Goal: Task Accomplishment & Management: Manage account settings

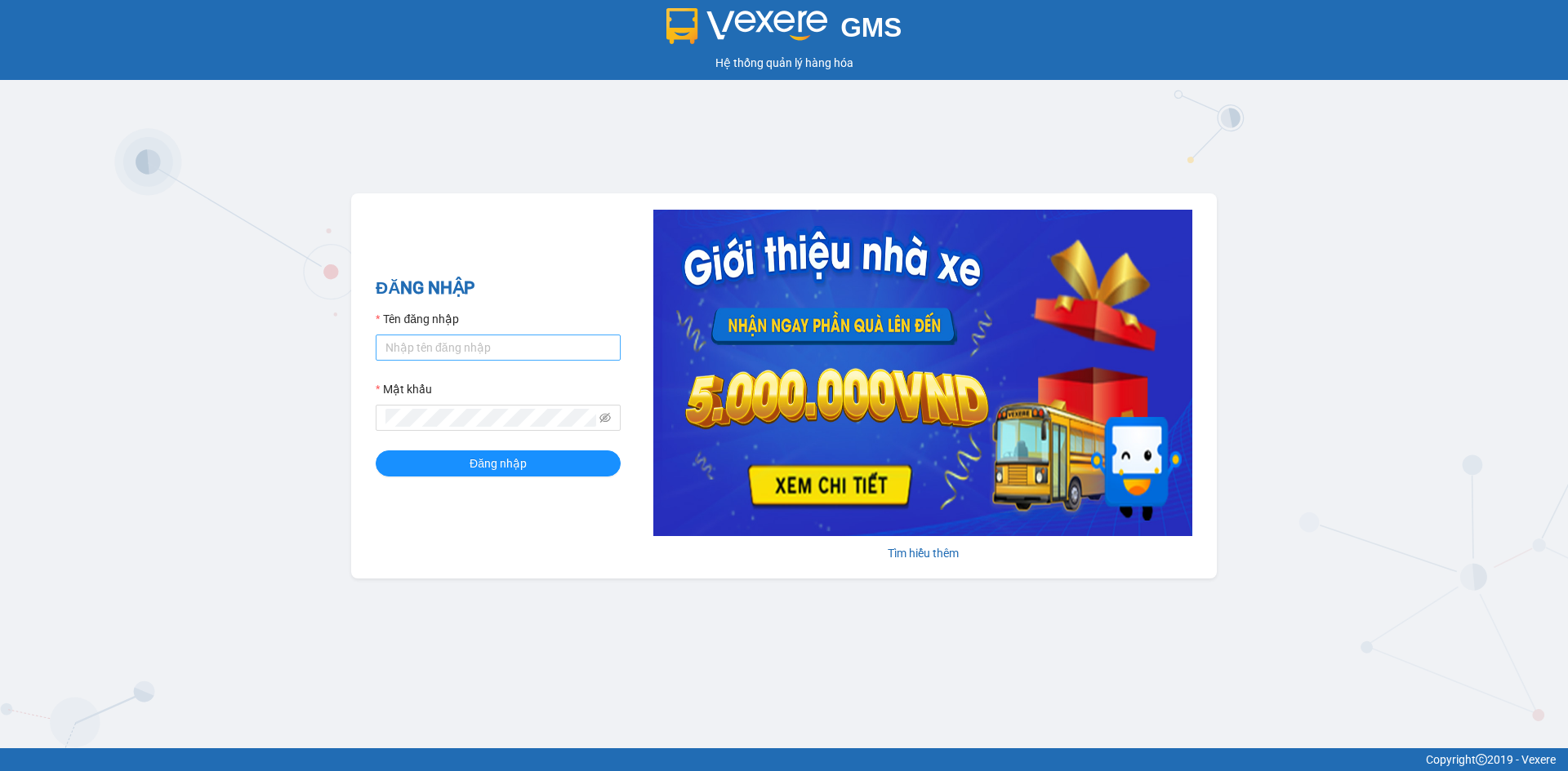
click at [422, 350] on input "Tên đăng nhập" at bounding box center [498, 348] width 245 height 26
type input "tan.namhailimo"
click at [376, 450] on button "Đăng nhập" at bounding box center [498, 463] width 245 height 26
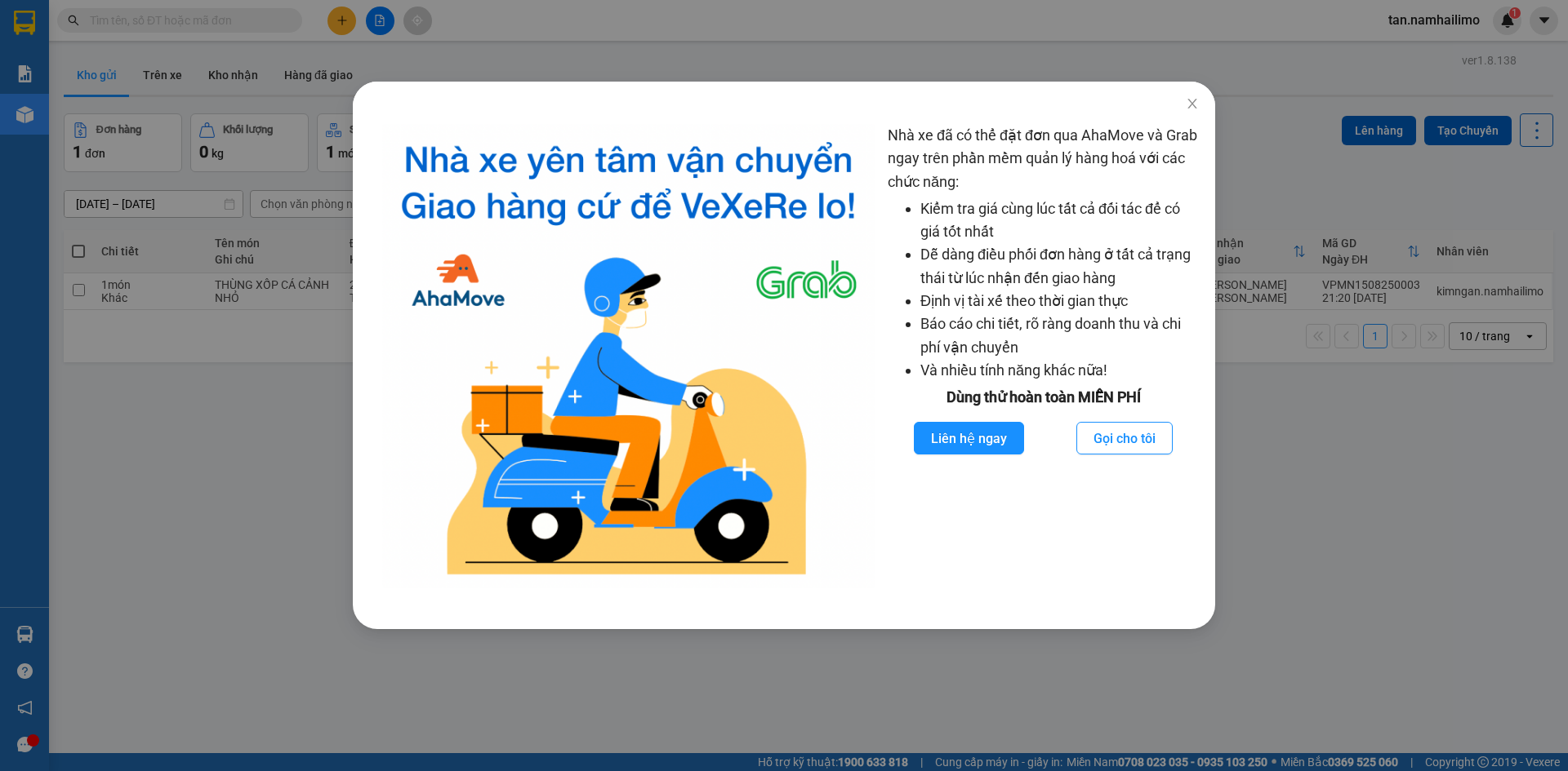
click at [43, 674] on div "Nhà xe đã có thể đặt đơn qua AhaMove và Grab ngay trên phần mềm quản lý hàng ho…" at bounding box center [784, 385] width 1568 height 771
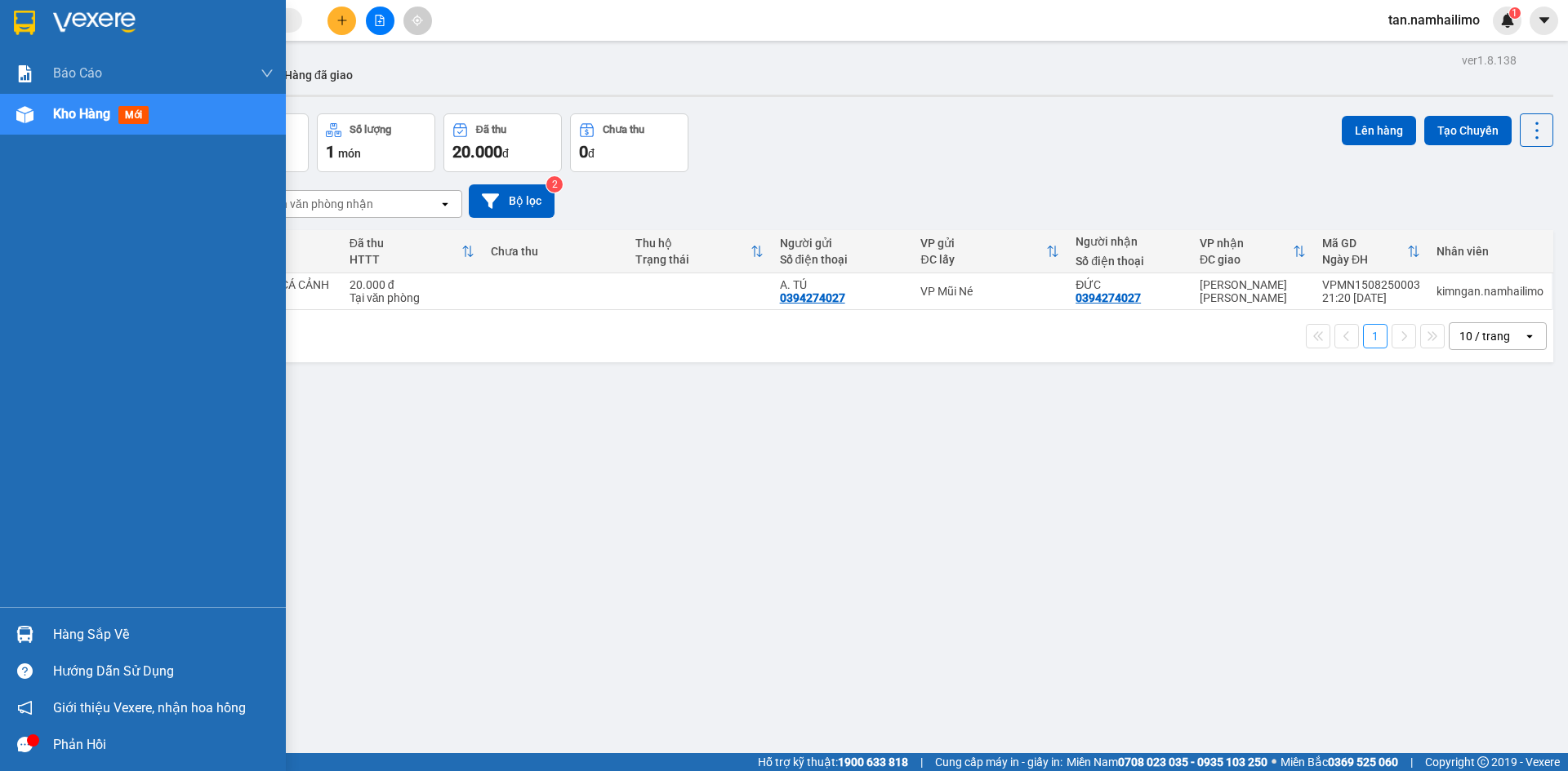
click at [31, 627] on img at bounding box center [25, 635] width 17 height 17
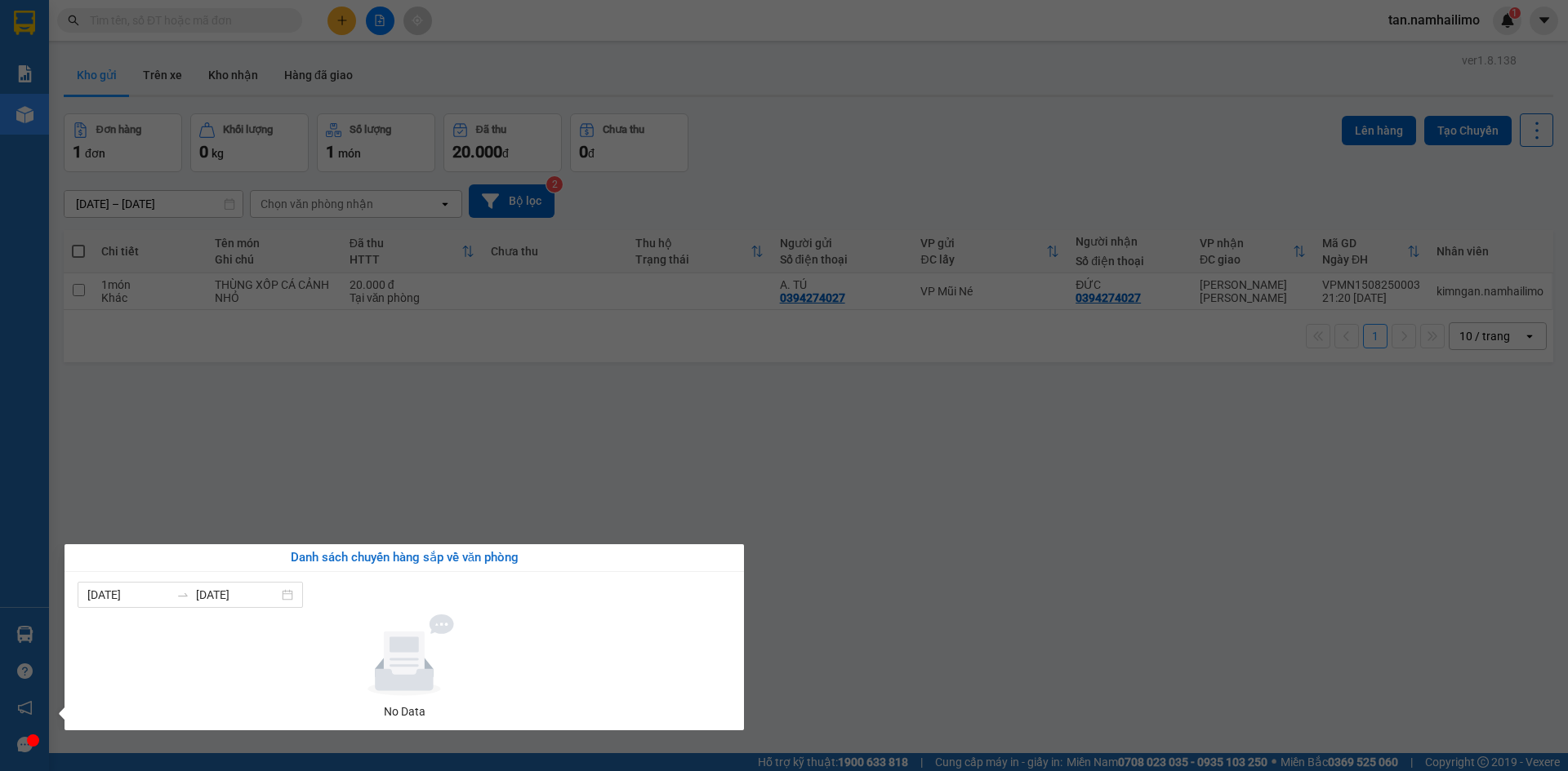
click at [410, 454] on section "Kết quả [PERSON_NAME] ( 0 ) Bộ lọc No Data tan.namhailimo 1 [PERSON_NAME] [PERS…" at bounding box center [784, 385] width 1568 height 771
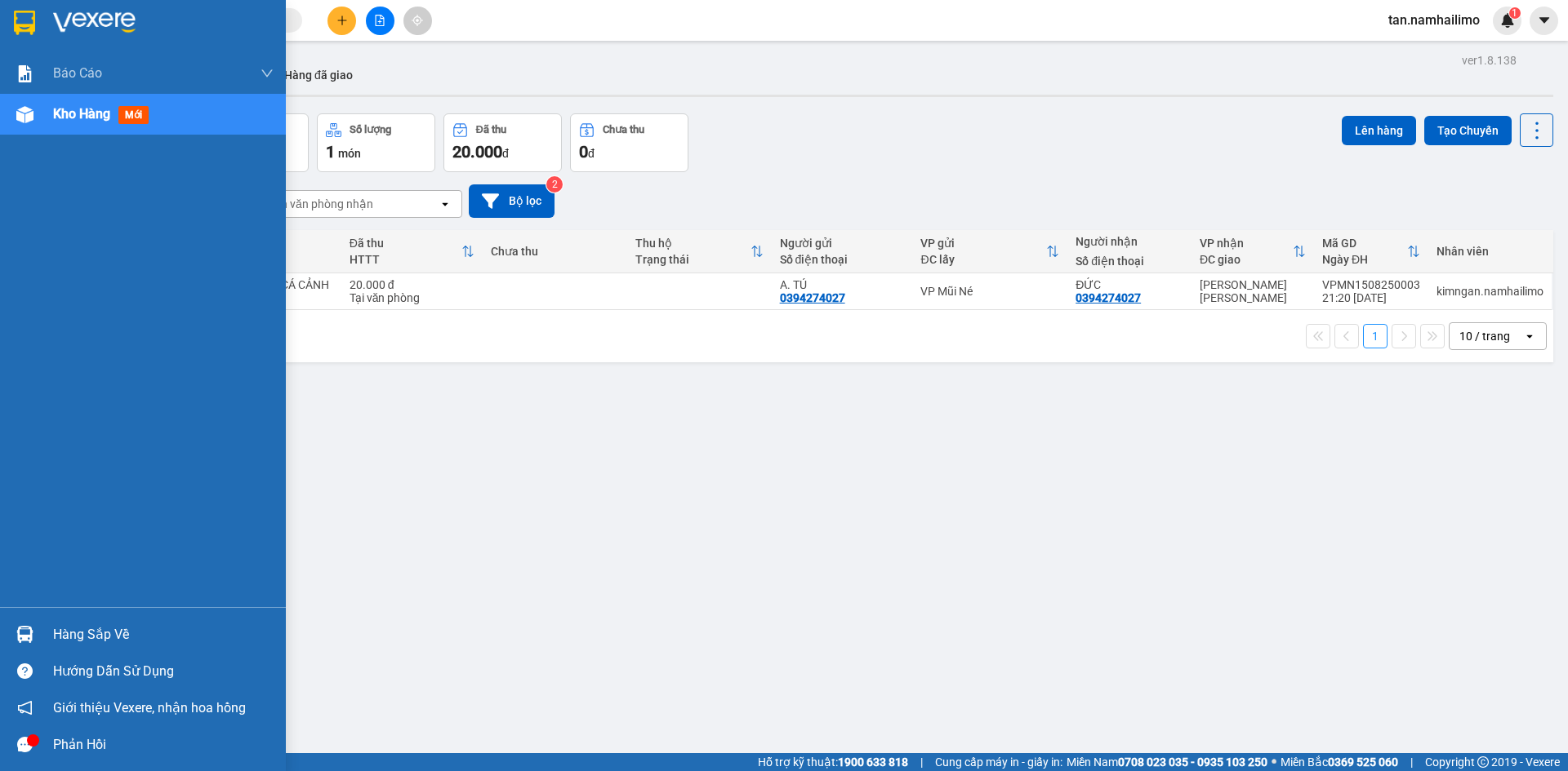
click at [30, 629] on img at bounding box center [25, 635] width 17 height 17
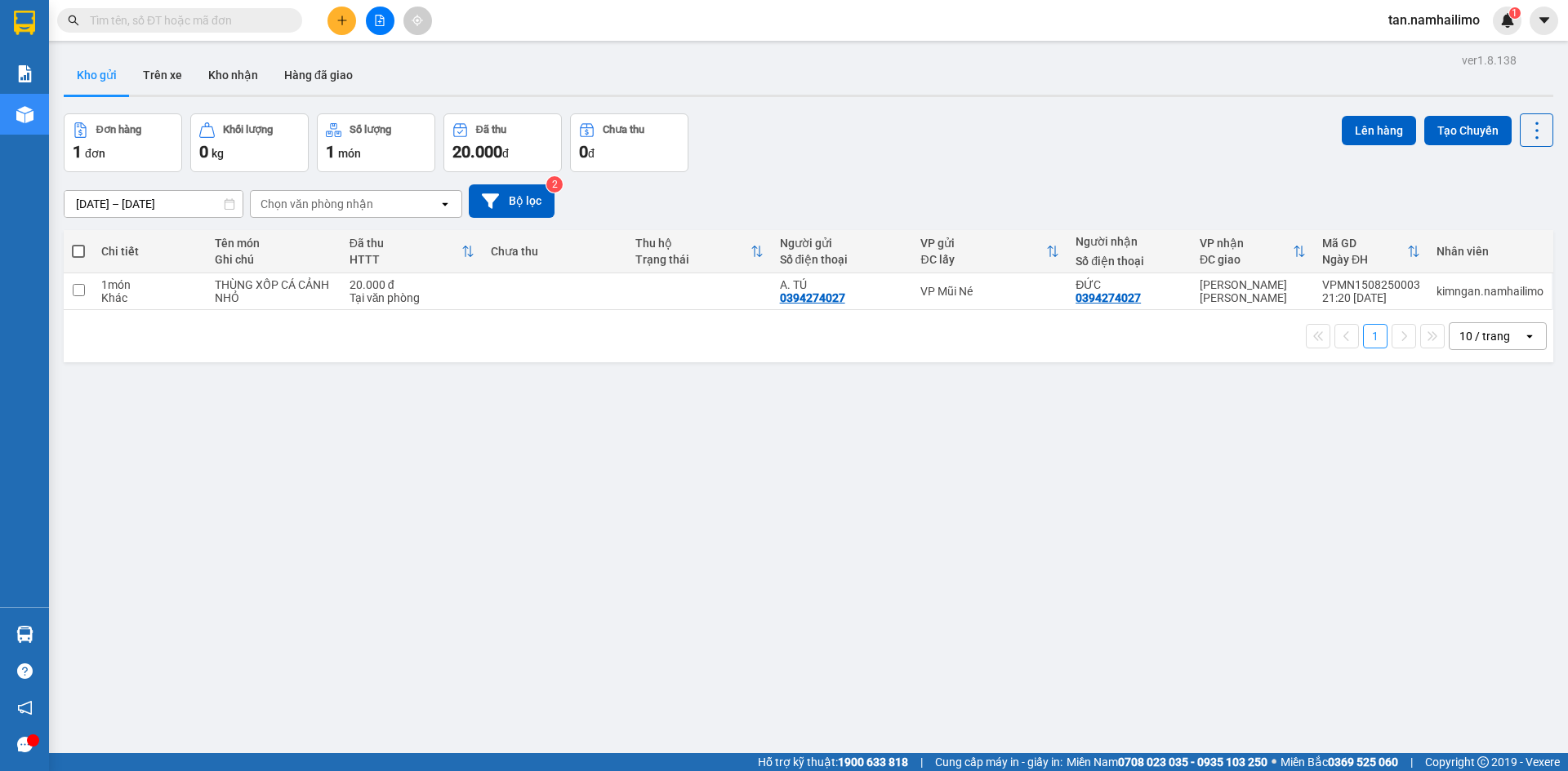
click at [412, 512] on section "Kết quả [PERSON_NAME] ( 0 ) Bộ lọc No Data tan.namhailimo 1 [PERSON_NAME] [PERS…" at bounding box center [784, 385] width 1568 height 771
